Goal: Transaction & Acquisition: Obtain resource

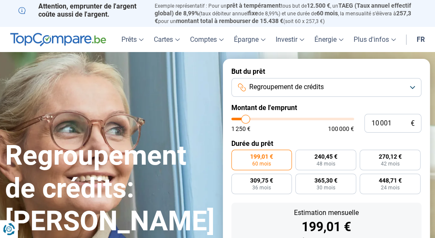
click at [402, 82] on button "Regroupement de crédits" at bounding box center [326, 87] width 190 height 19
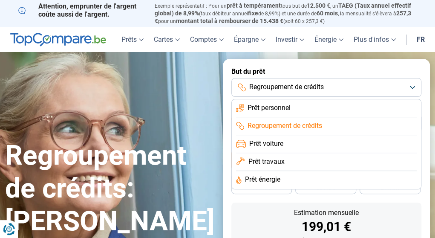
click at [408, 88] on button "Regroupement de crédits" at bounding box center [326, 87] width 190 height 19
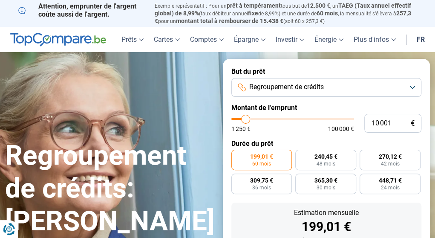
click at [412, 86] on button "Regroupement de crédits" at bounding box center [326, 87] width 190 height 19
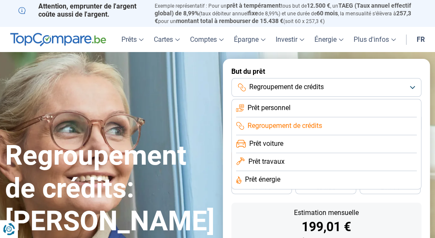
click at [412, 86] on button "Regroupement de crédits" at bounding box center [326, 87] width 190 height 19
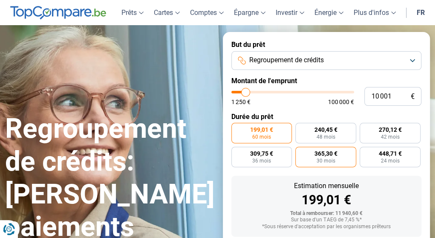
scroll to position [25, 0]
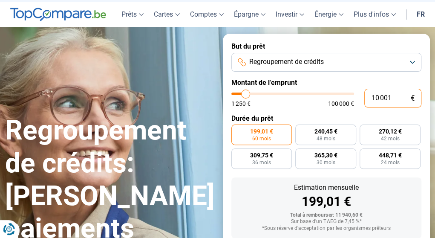
click at [386, 103] on input "10 001" at bounding box center [392, 98] width 57 height 19
click at [391, 100] on input "10 001" at bounding box center [392, 98] width 57 height 19
type input "1 000"
type input "1250"
type input "100"
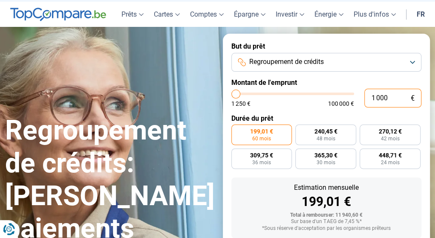
type input "1250"
type input "10"
type input "1250"
type input "1"
type input "1250"
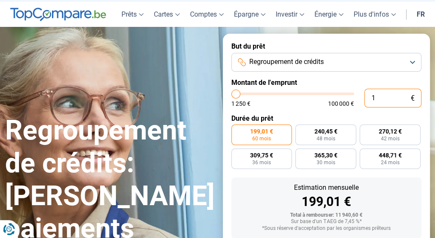
type input "0"
type input "1250"
type input "3"
type input "1250"
type input "32"
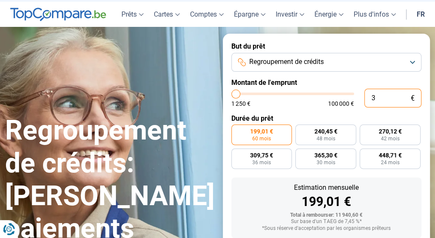
type input "1250"
type input "325"
type input "1250"
type input "1 250"
type input "1250"
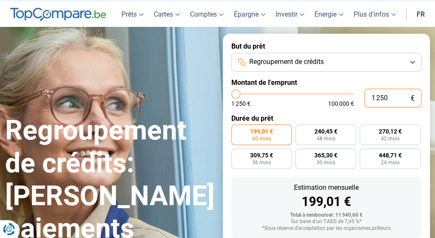
radio input "true"
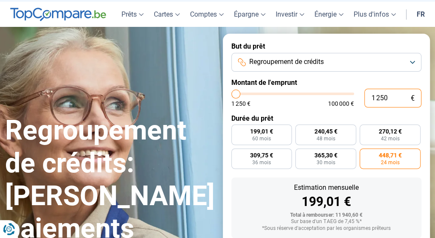
type input "125"
type input "1250"
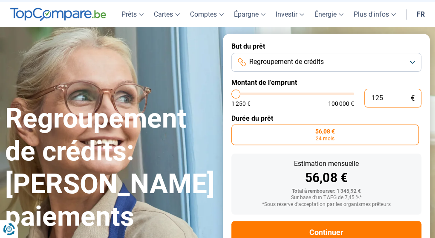
type input "12"
type input "1250"
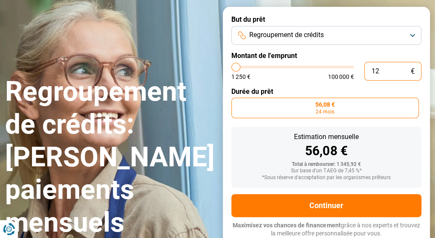
scroll to position [53, 0]
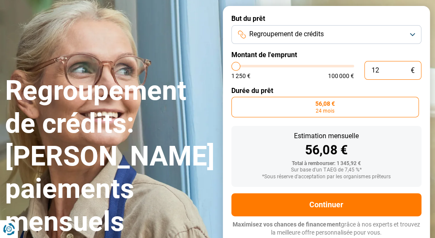
type input "1"
type input "1250"
type input "0"
type input "1250"
type input "3"
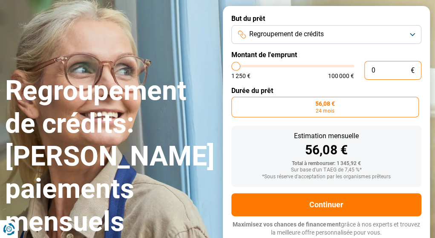
type input "1250"
type input "35"
type input "1250"
type input "350"
type input "1250"
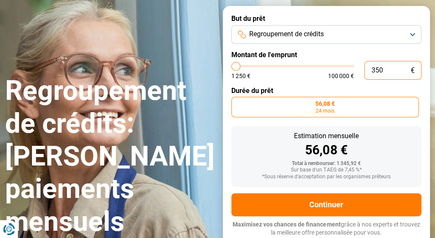
type input "3 500"
type input "3500"
type input "35 000"
type input "35000"
radio input "false"
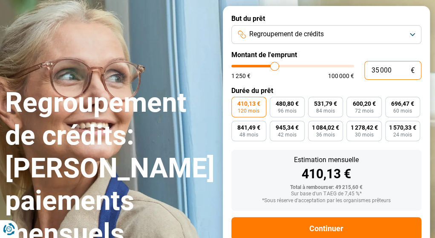
type input "350 000"
type input "100000"
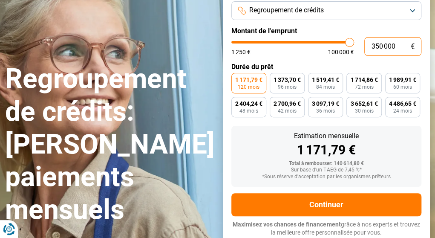
type input "100 000"
type input "100000"
